Goal: Transaction & Acquisition: Purchase product/service

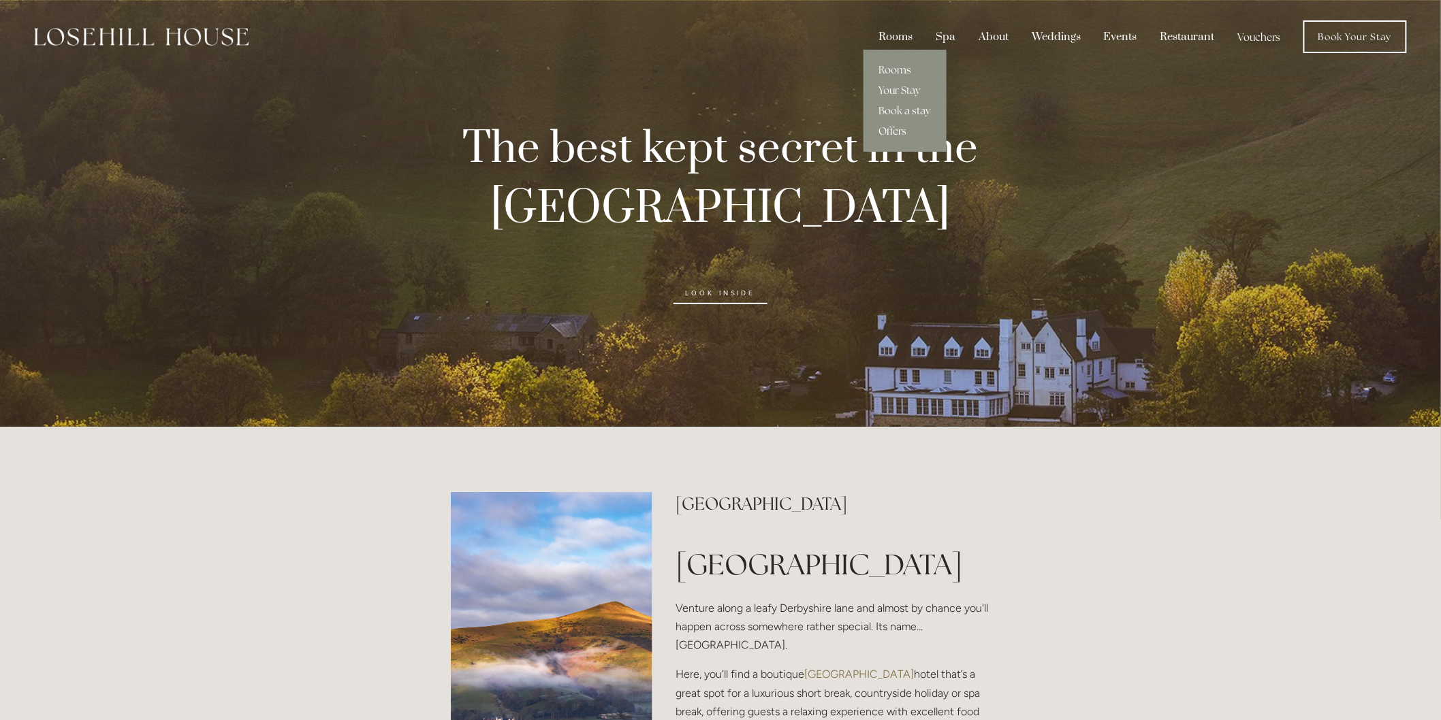
click at [901, 130] on link "Offers" at bounding box center [904, 131] width 83 height 20
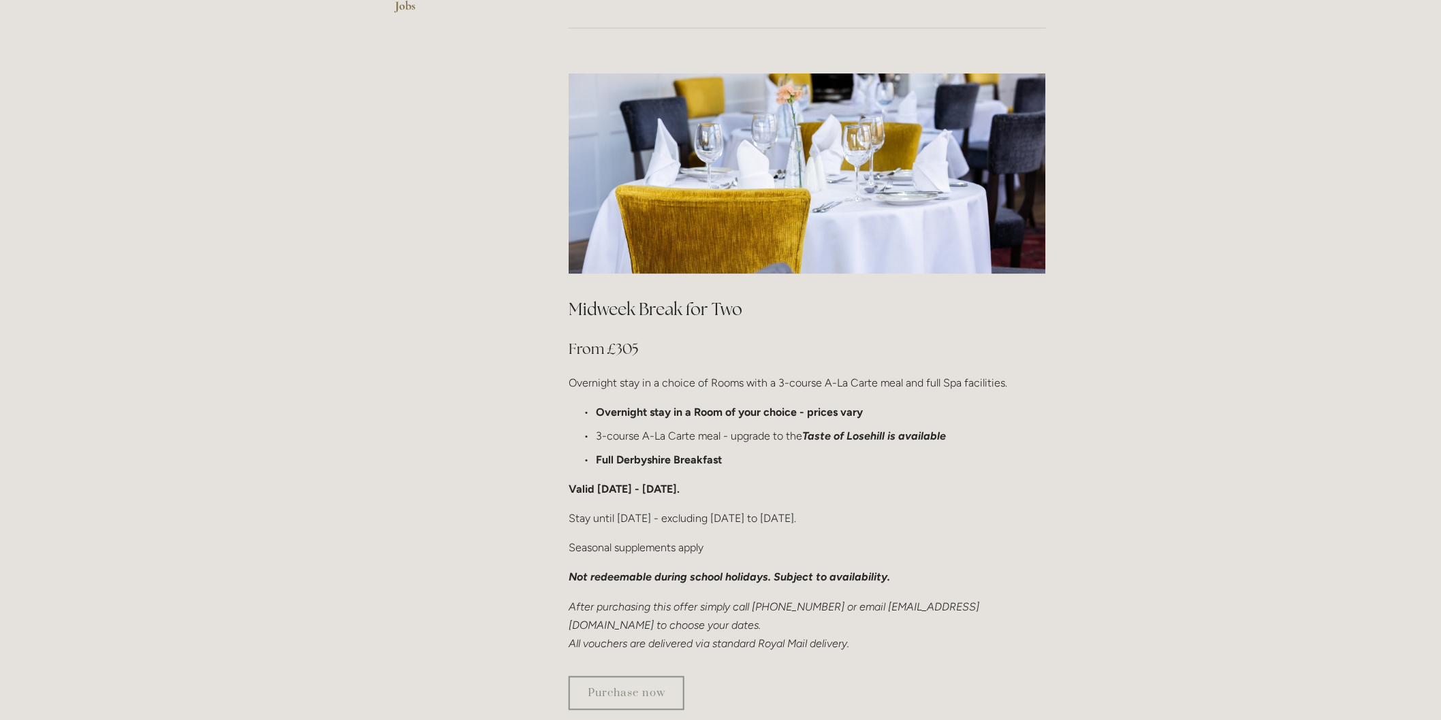
scroll to position [605, 0]
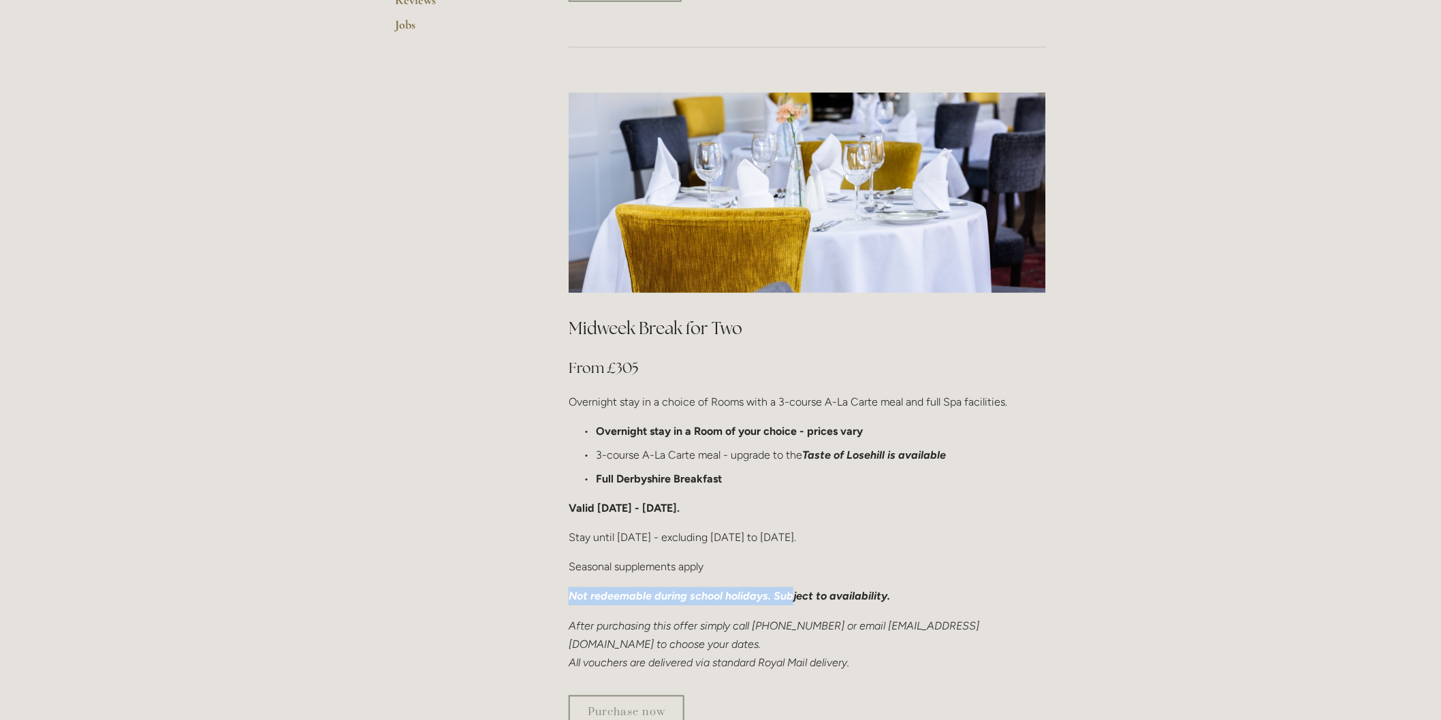
drag, startPoint x: 566, startPoint y: 551, endPoint x: 791, endPoint y: 547, distance: 225.4
click at [791, 547] on div "Midweek Break for Two From £305 Overnight stay in a choice of Rooms with a 3-co…" at bounding box center [807, 494] width 500 height 379
click at [641, 696] on link "Purchase now" at bounding box center [626, 713] width 116 height 34
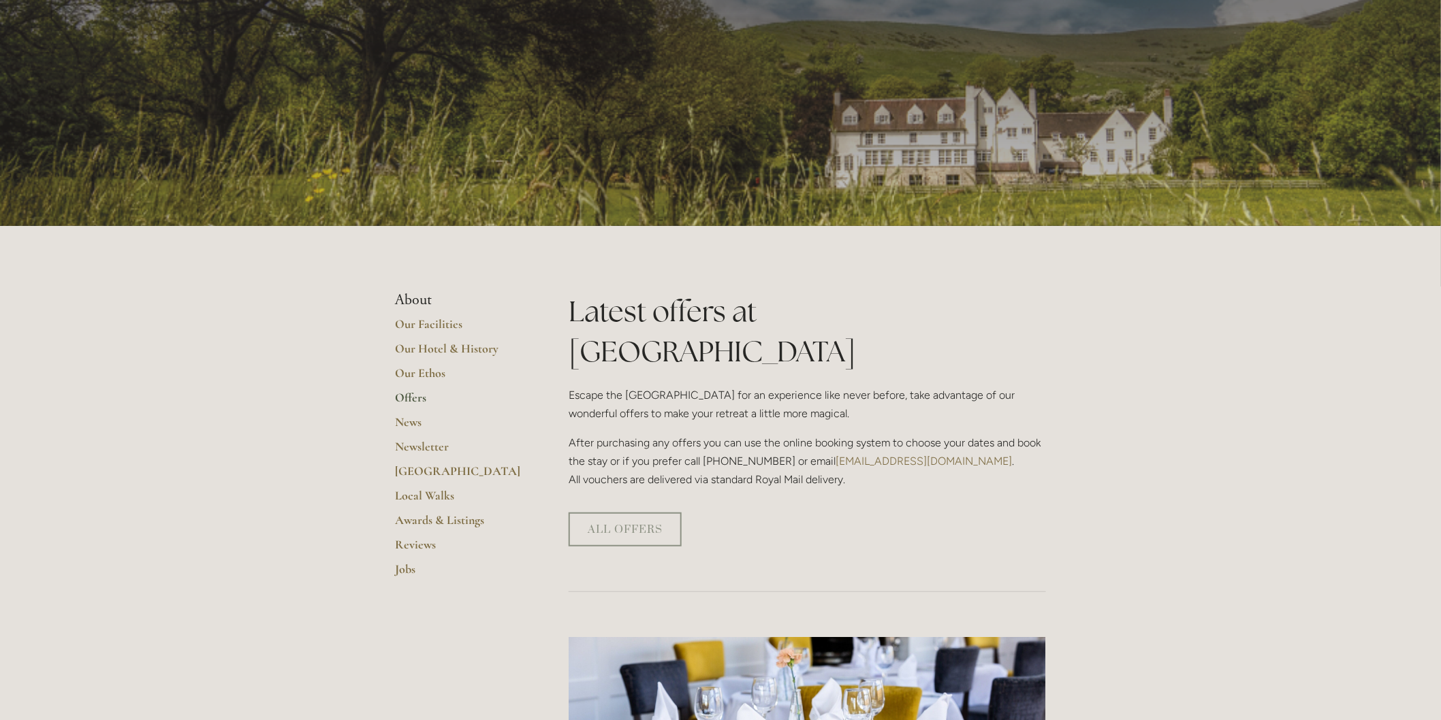
scroll to position [0, 0]
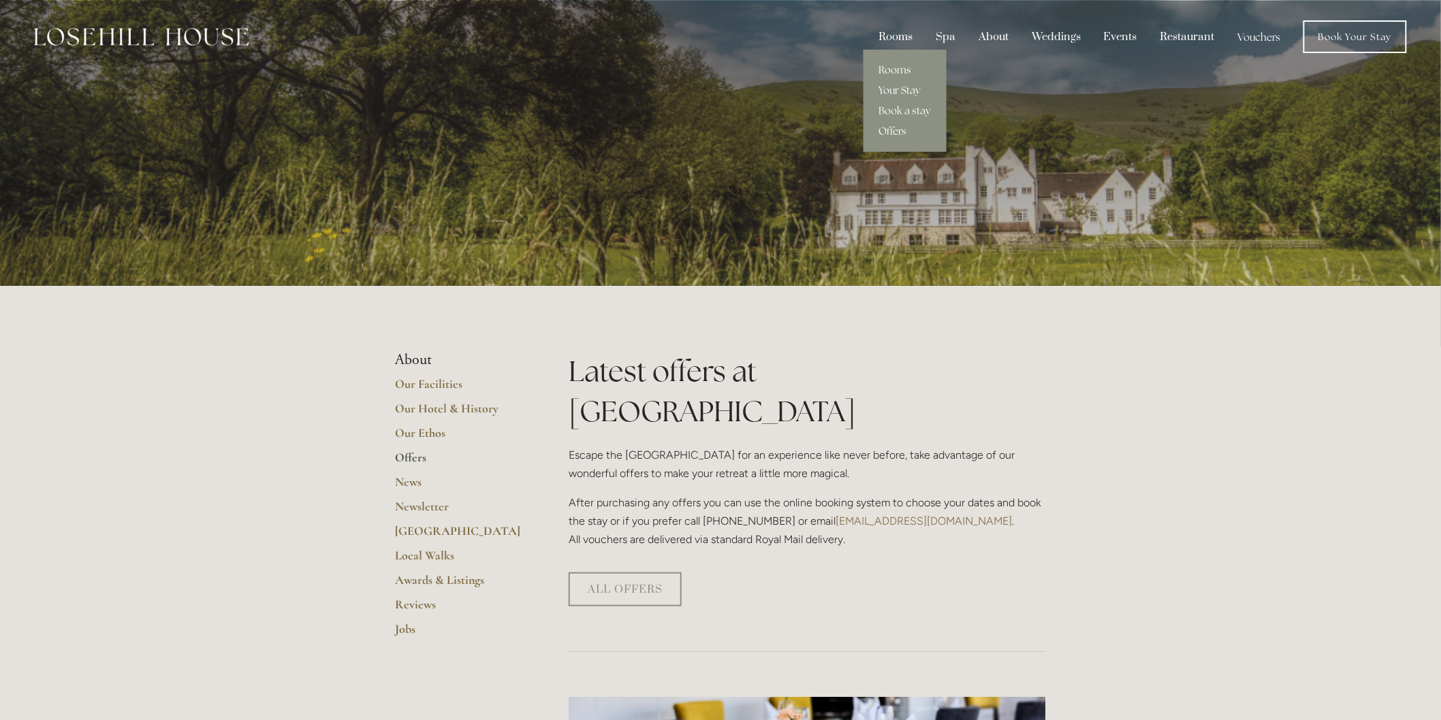
click at [893, 37] on div "Rooms" at bounding box center [895, 37] width 54 height 26
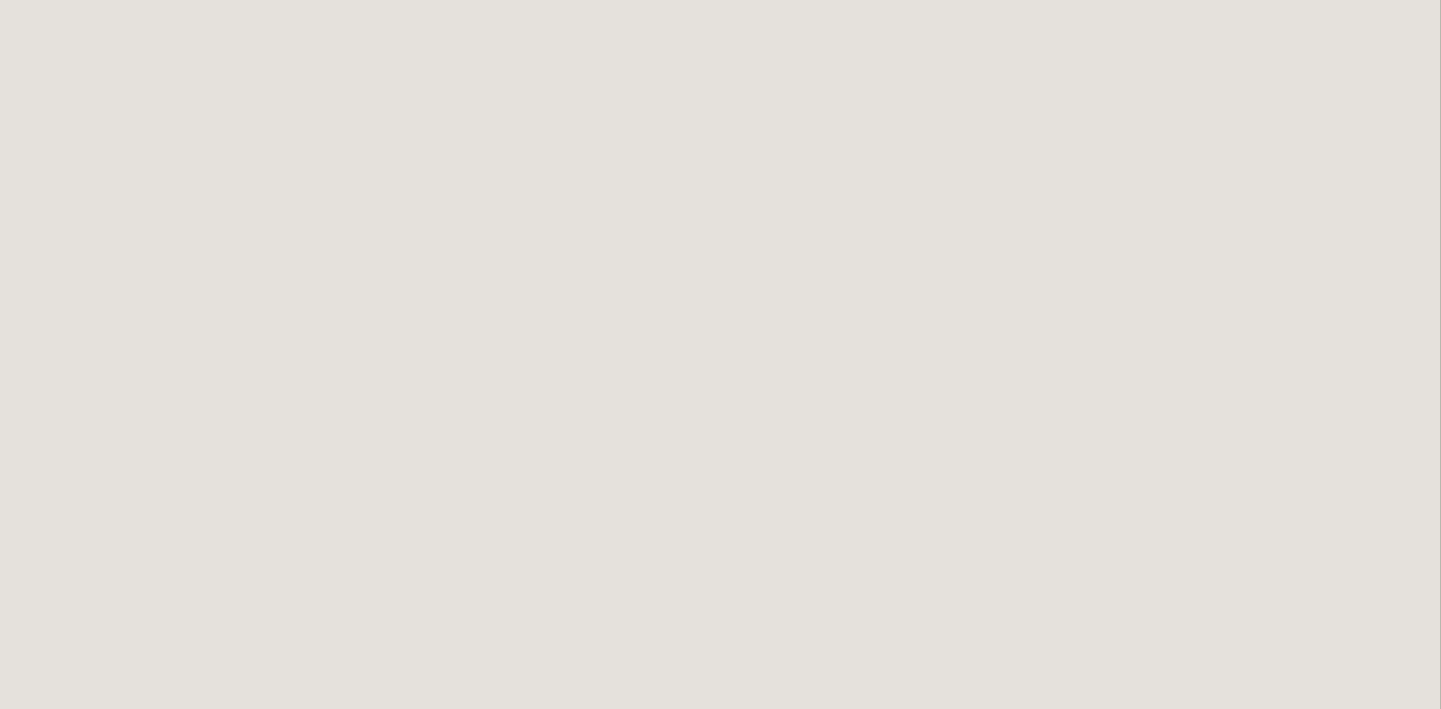
scroll to position [513, 0]
